Goal: Complete application form

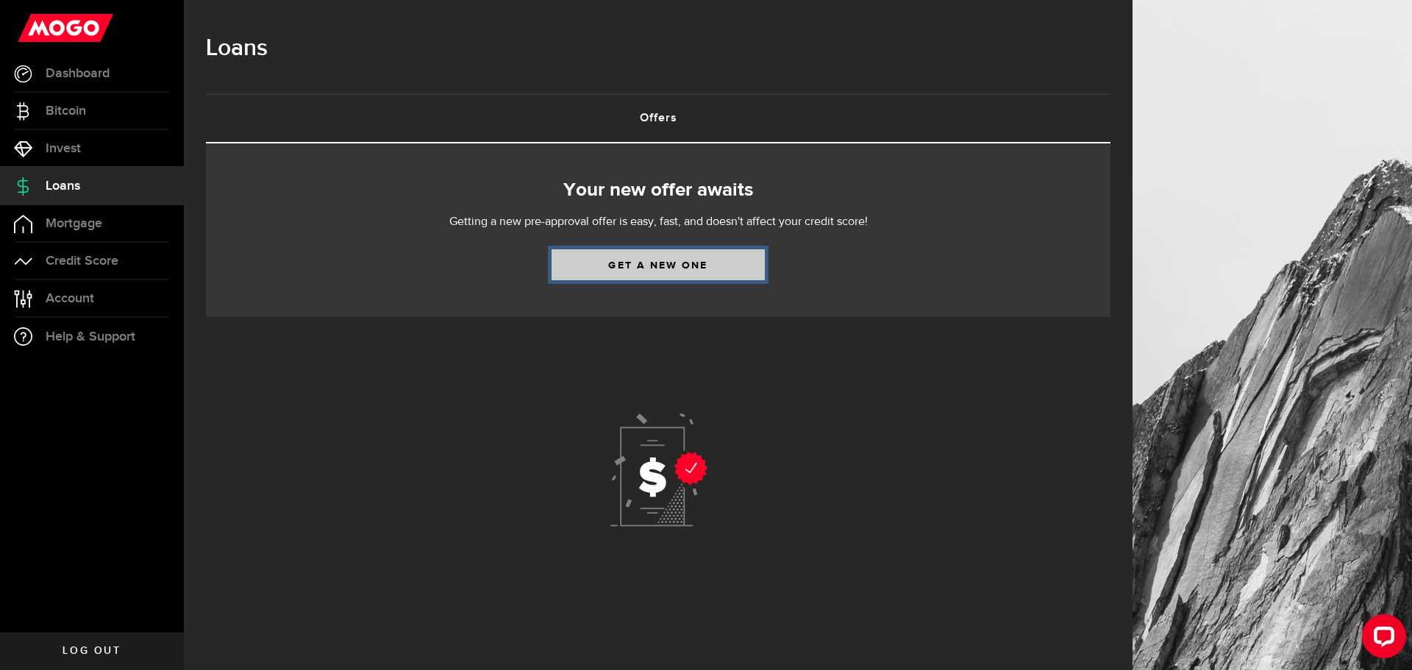
click at [674, 264] on link "Get a new one" at bounding box center [657, 264] width 213 height 31
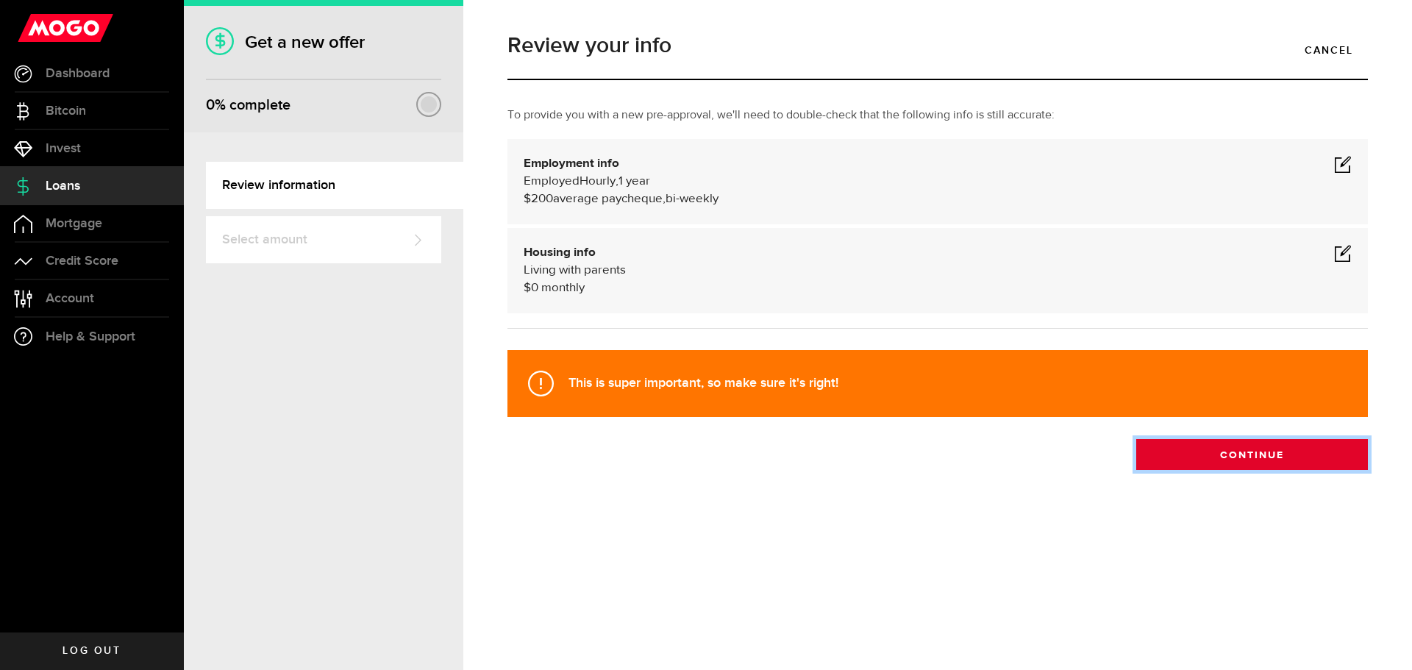
click at [1294, 451] on button "Continue" at bounding box center [1252, 454] width 232 height 31
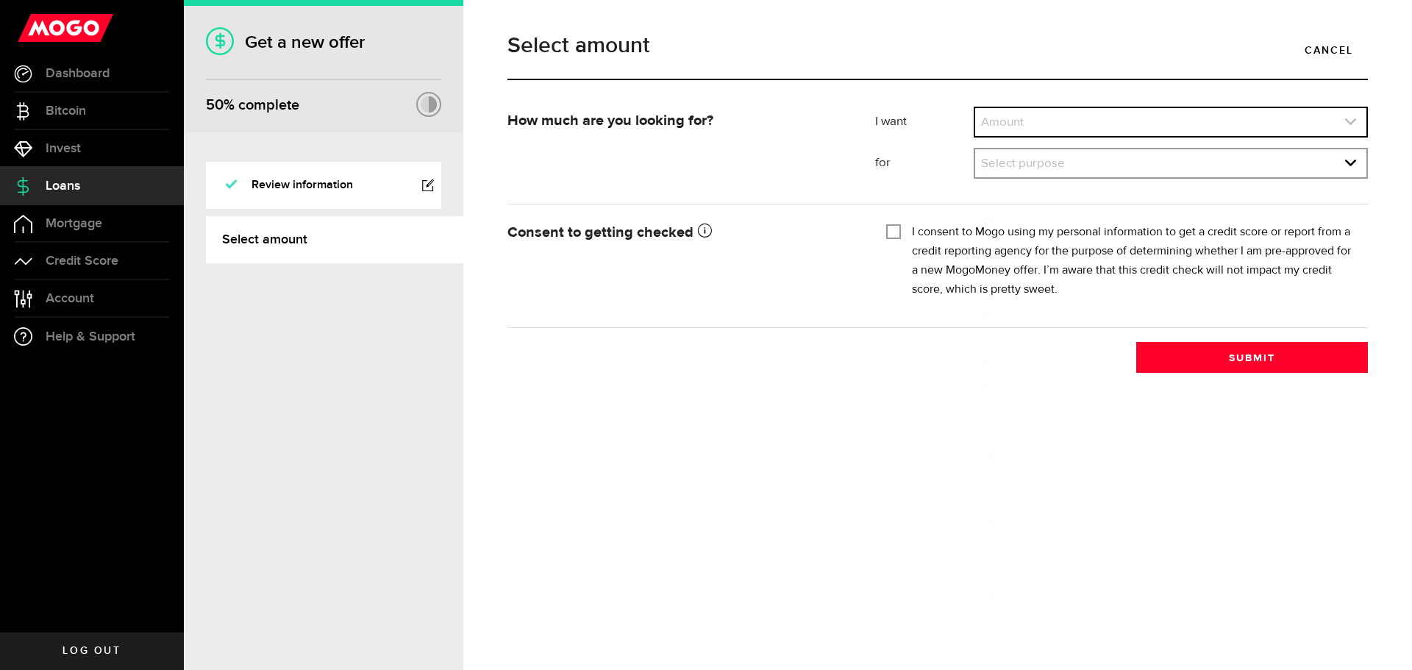
click at [1040, 112] on link "expand select" at bounding box center [1170, 122] width 391 height 28
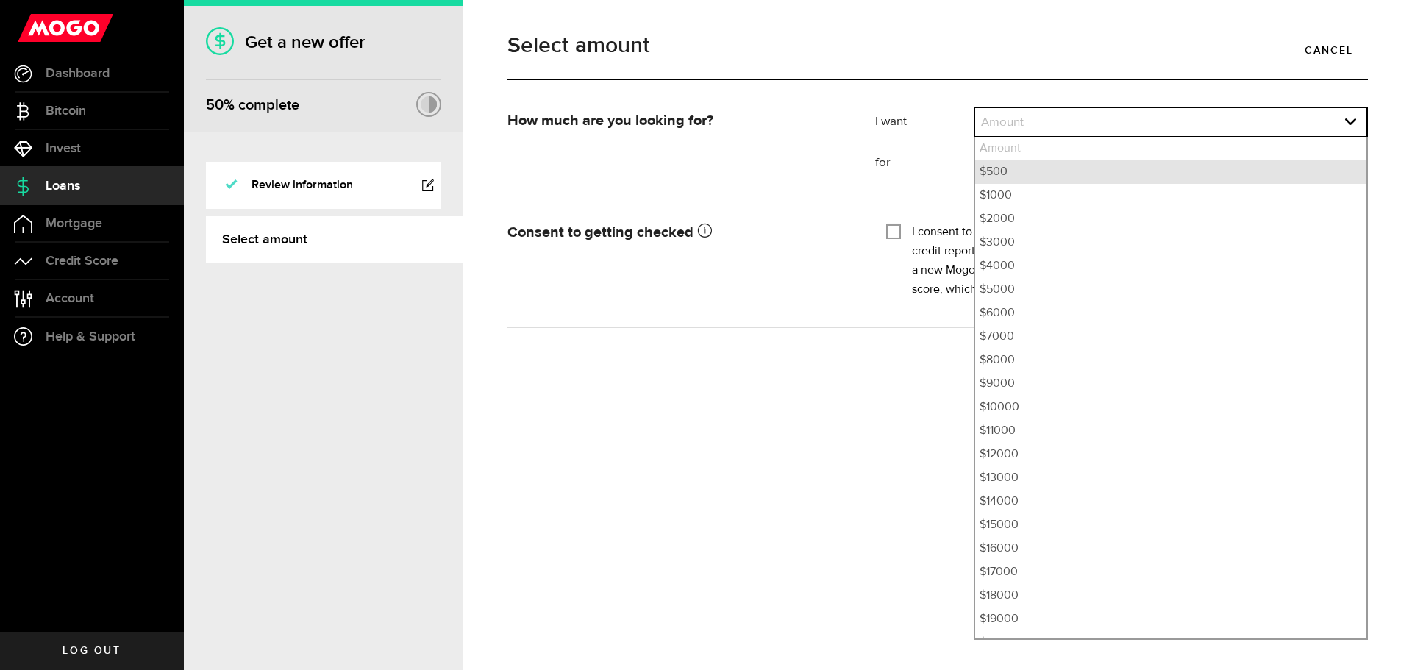
click at [1005, 177] on li "$500" at bounding box center [1170, 172] width 391 height 24
select select "500"
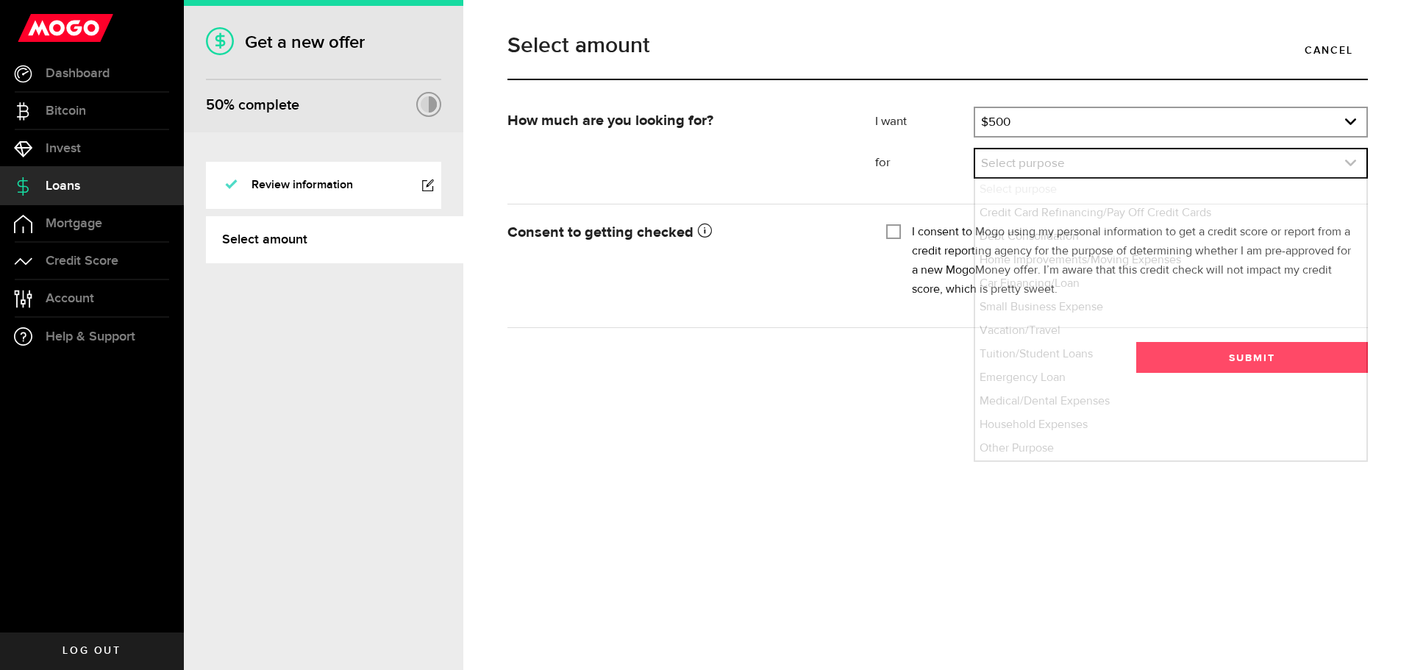
click at [1023, 168] on link "expand select" at bounding box center [1170, 163] width 391 height 28
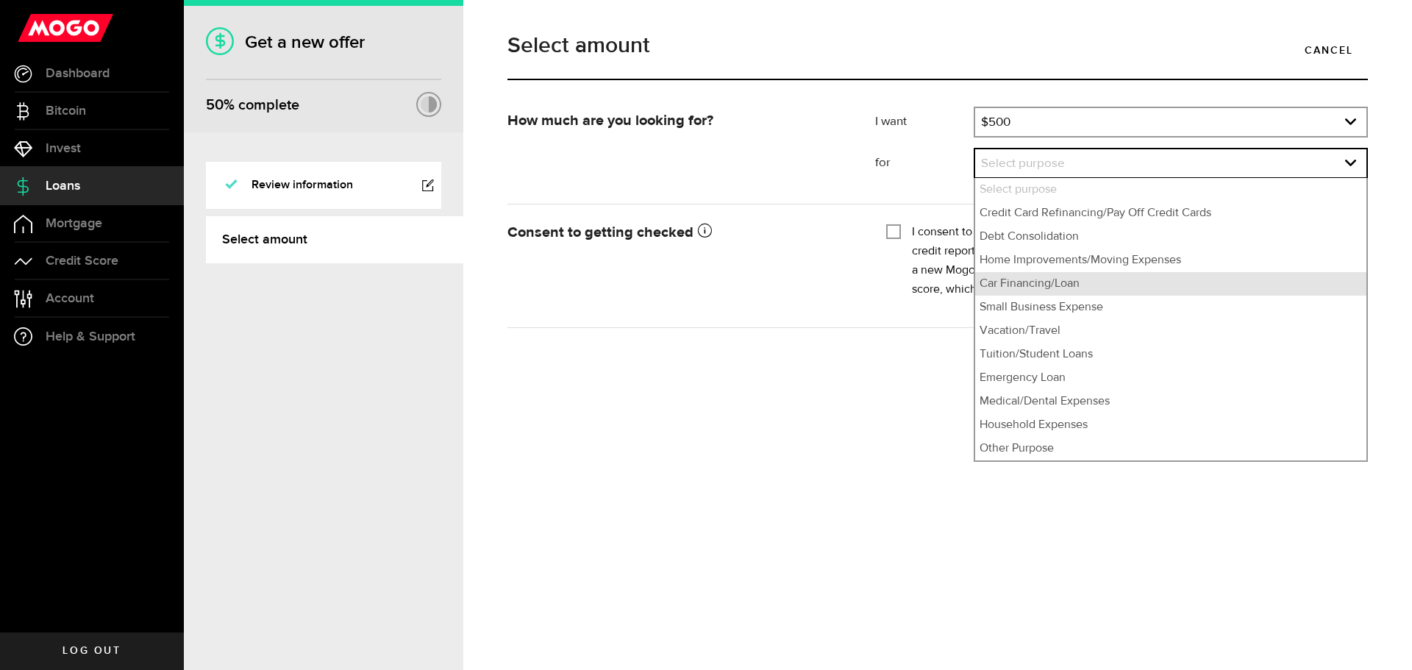
click at [1079, 285] on li "Car Financing/Loan" at bounding box center [1170, 284] width 391 height 24
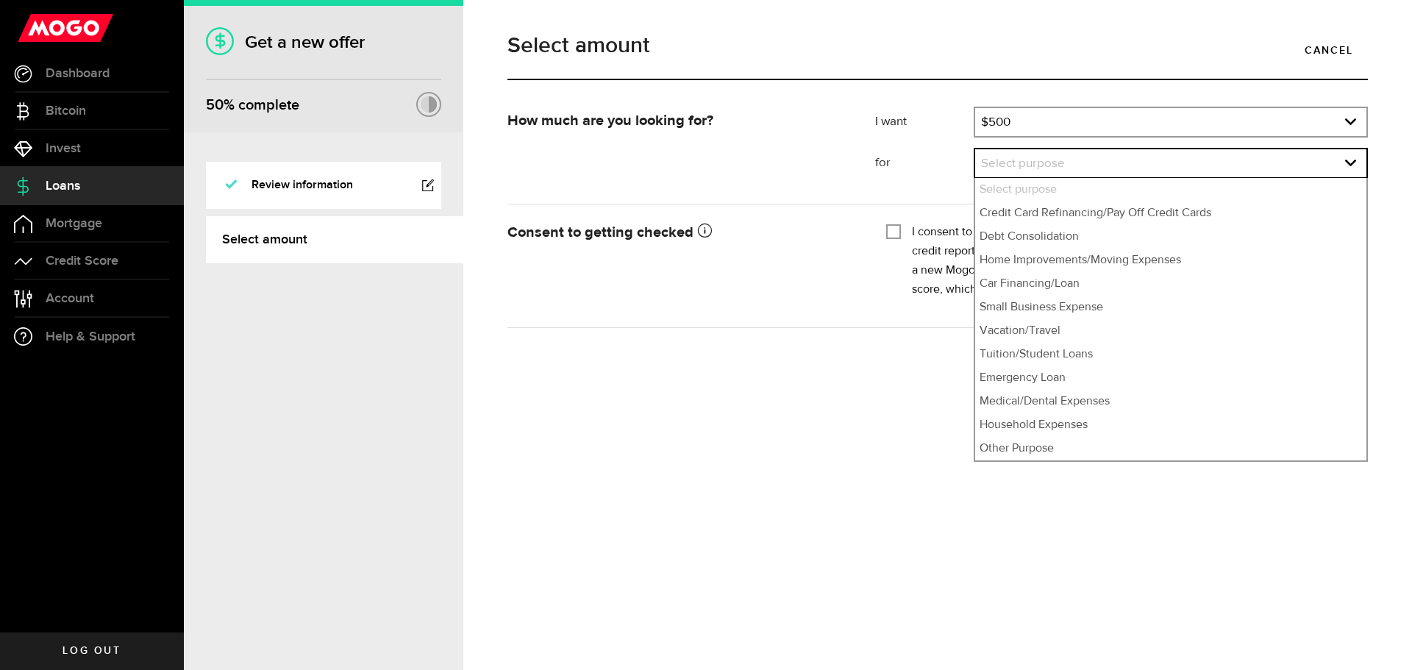
select select "Car Financing/Loan"
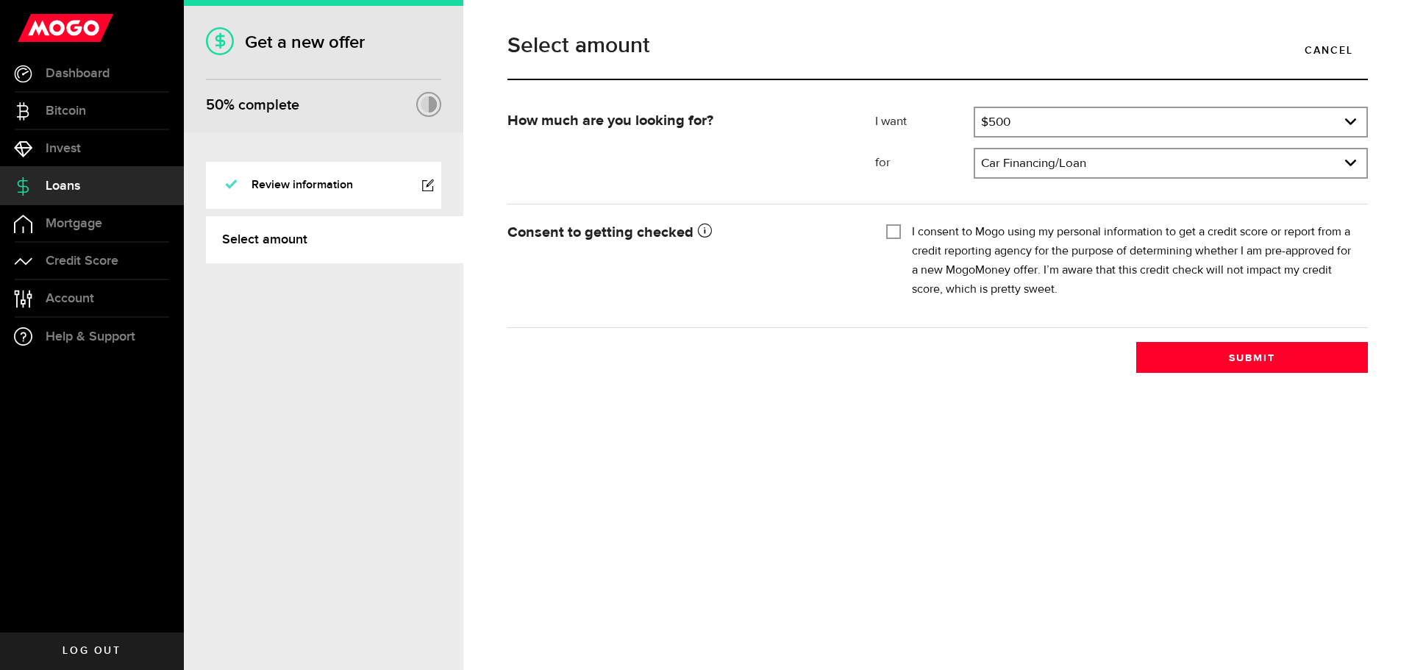
click at [955, 233] on label "I consent to Mogo using my personal information to get a credit score or report…" at bounding box center [1134, 261] width 445 height 76
click at [901, 233] on input "I consent to Mogo using my personal information to get a credit score or report…" at bounding box center [893, 230] width 15 height 15
checkbox input "true"
click at [1190, 354] on button "Submit" at bounding box center [1252, 357] width 232 height 31
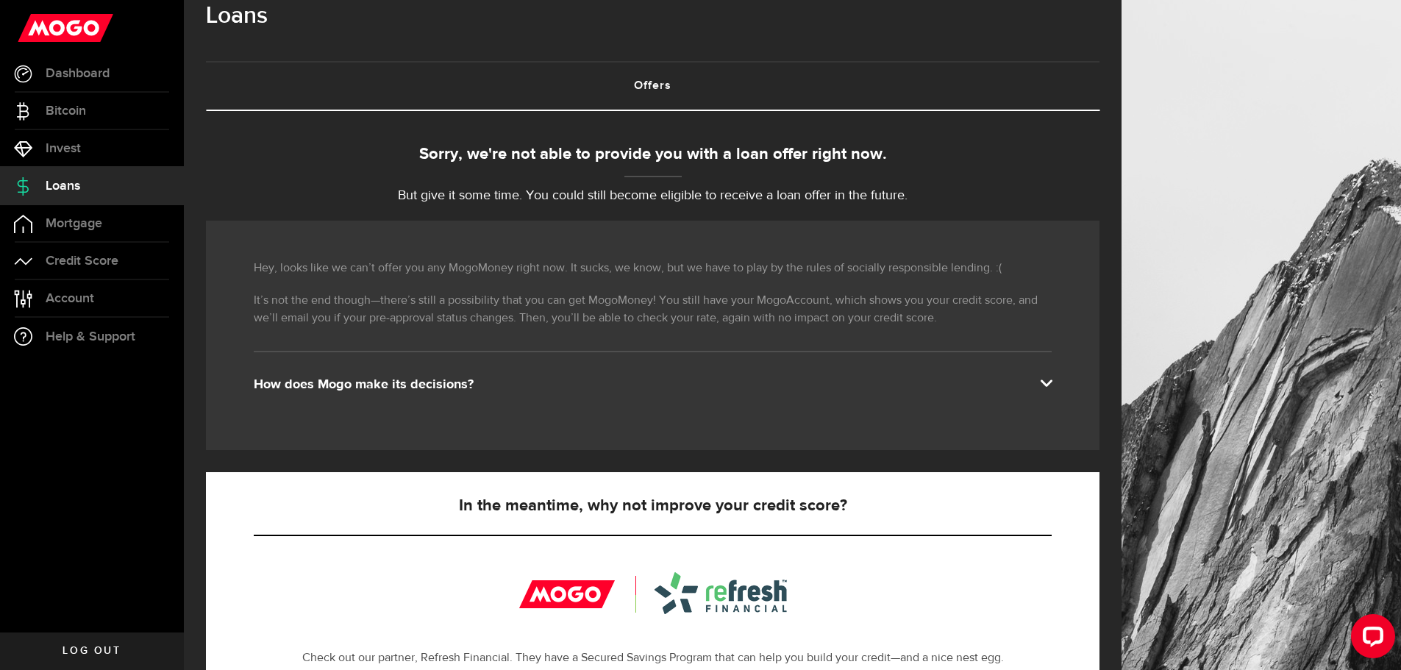
scroll to position [29, 0]
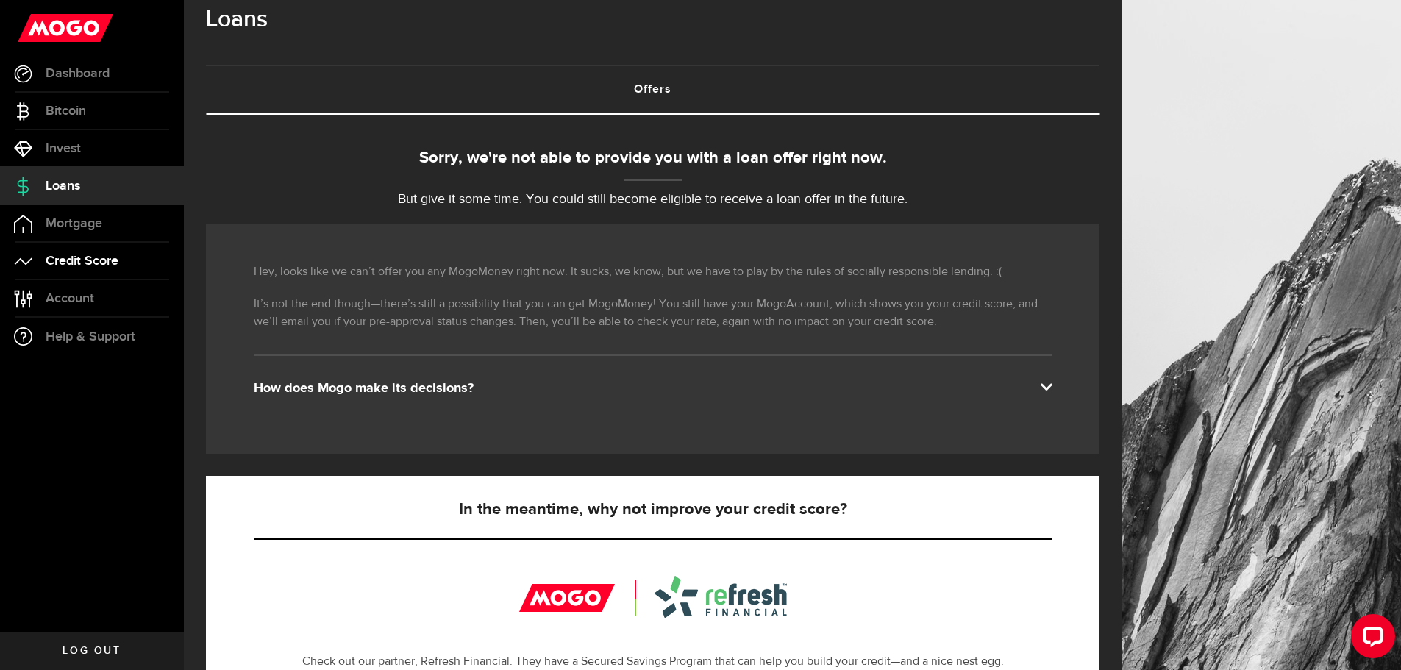
click at [118, 260] on span "Credit Score" at bounding box center [82, 260] width 73 height 13
